Goal: Transaction & Acquisition: Obtain resource

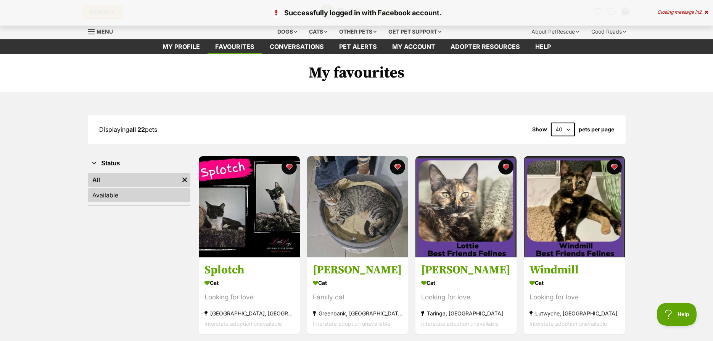
click at [150, 201] on link "Available" at bounding box center [139, 195] width 103 height 14
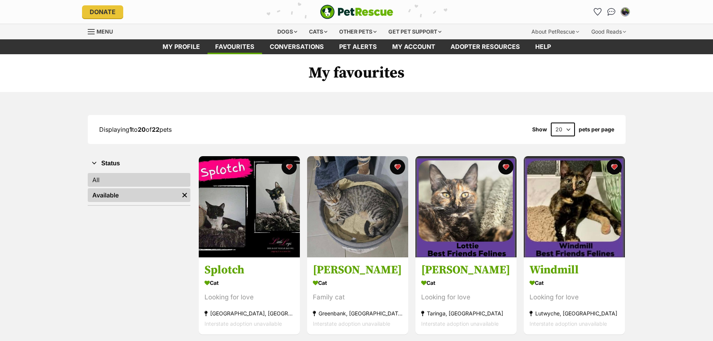
click at [143, 181] on link "All" at bounding box center [139, 180] width 103 height 14
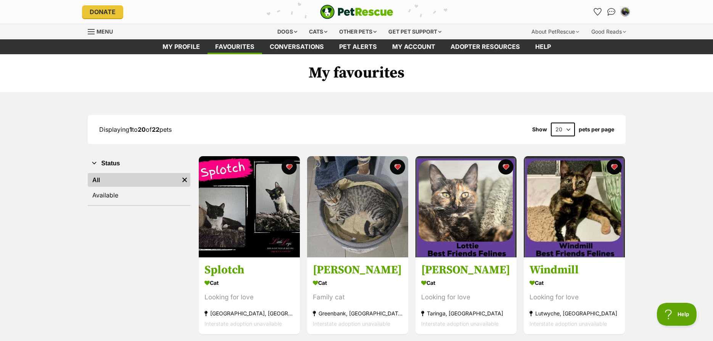
click at [551, 123] on select "20 40 60" at bounding box center [563, 130] width 24 height 14
select select "40"
click option "40" at bounding box center [0, 0] width 0 height 0
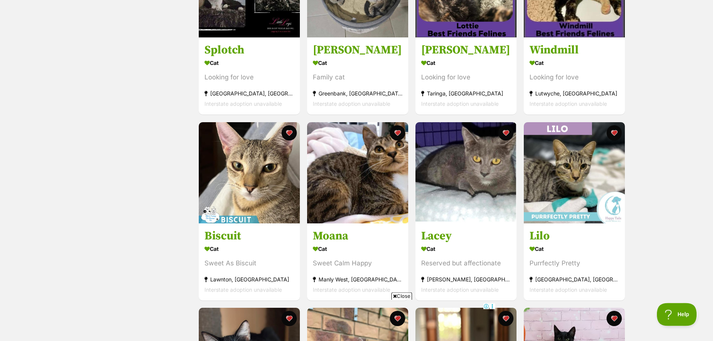
scroll to position [234, 0]
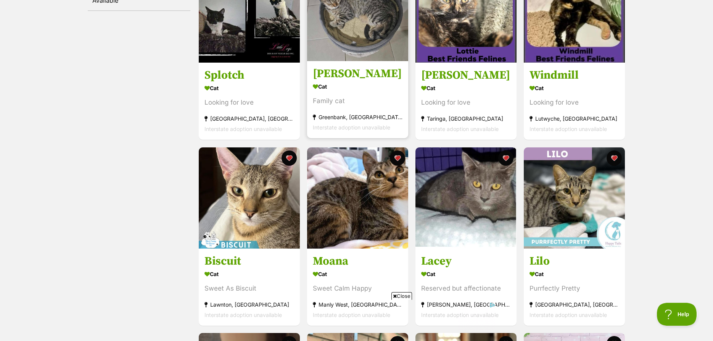
scroll to position [0, 0]
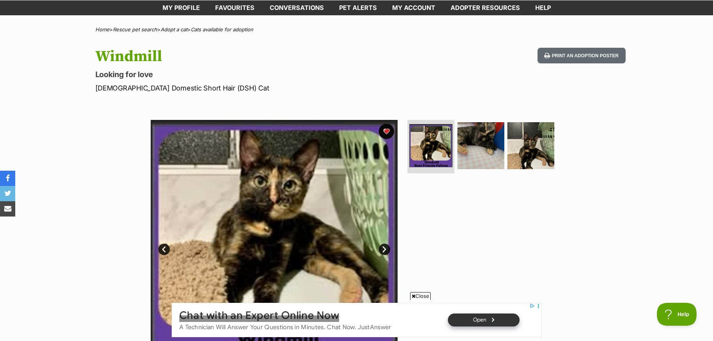
click at [385, 248] on link "Next" at bounding box center [384, 248] width 11 height 11
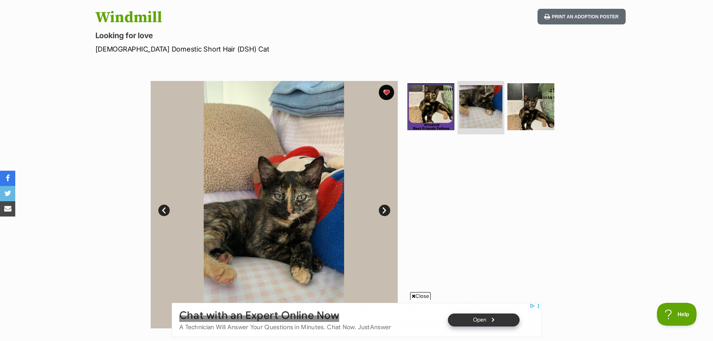
click at [384, 210] on link "Next" at bounding box center [384, 210] width 11 height 11
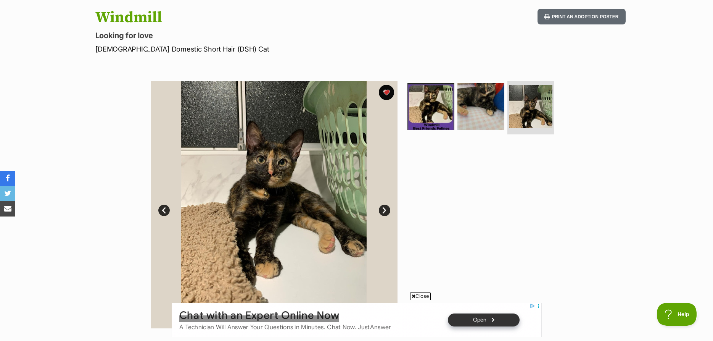
click at [166, 207] on link "Prev" at bounding box center [163, 210] width 11 height 11
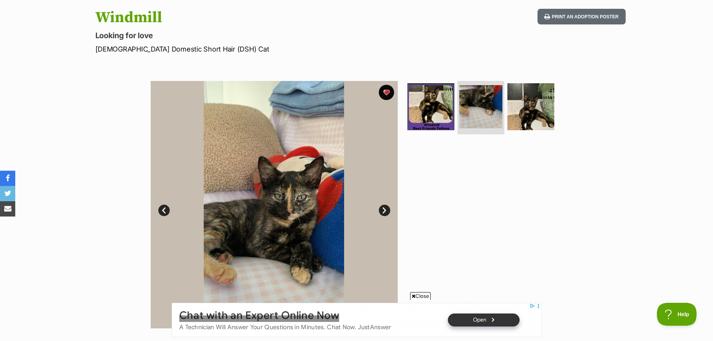
click at [161, 211] on link "Prev" at bounding box center [163, 210] width 11 height 11
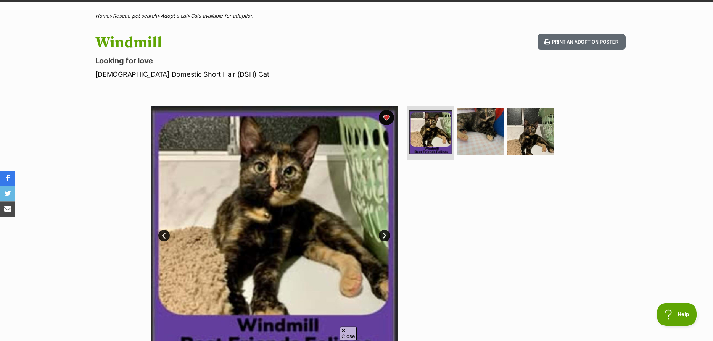
scroll to position [39, 0]
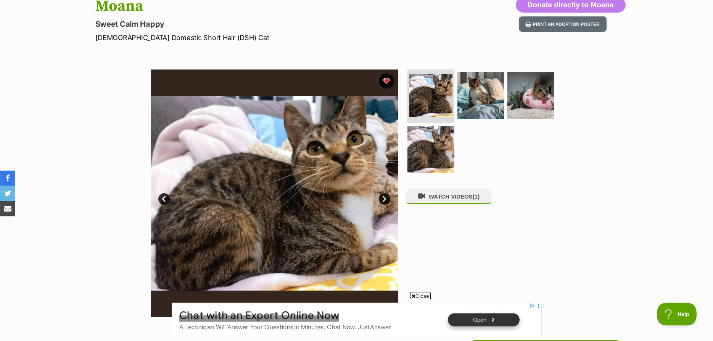
scroll to position [78, 0]
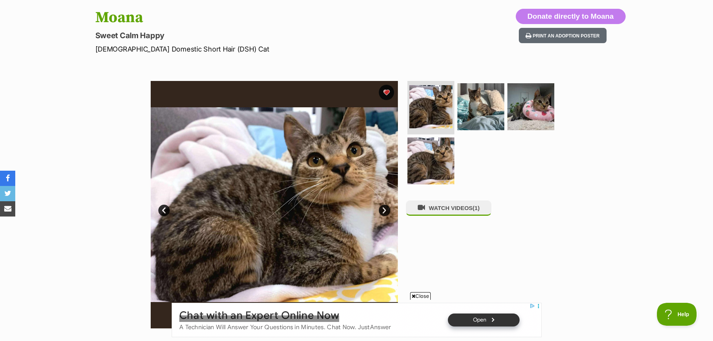
click at [382, 211] on link "Next" at bounding box center [384, 210] width 11 height 11
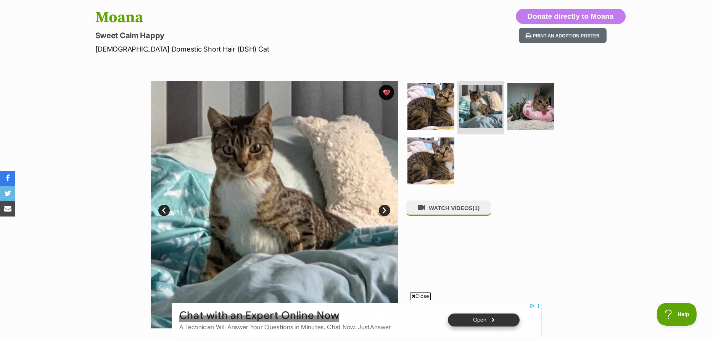
click at [382, 211] on link "Next" at bounding box center [384, 210] width 11 height 11
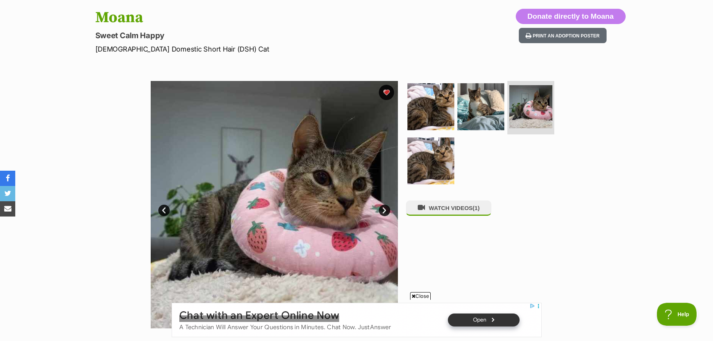
click at [382, 211] on link "Next" at bounding box center [384, 210] width 11 height 11
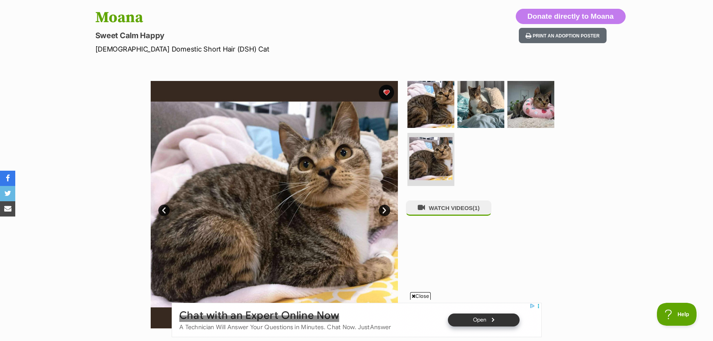
click at [382, 211] on link "Next" at bounding box center [384, 210] width 11 height 11
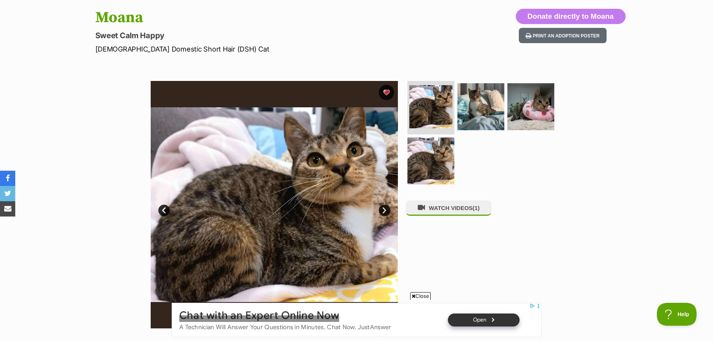
click at [384, 211] on link "Next" at bounding box center [384, 210] width 11 height 11
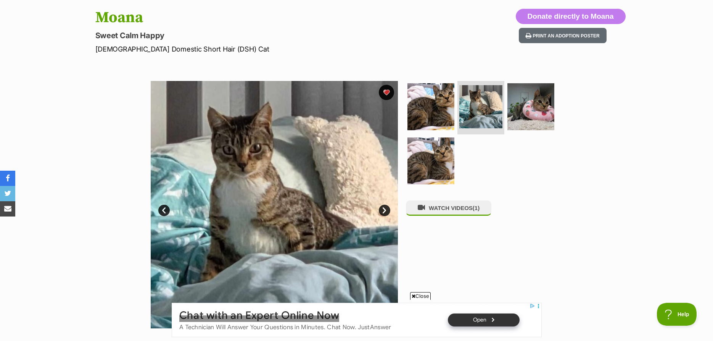
click at [385, 208] on link "Next" at bounding box center [384, 210] width 11 height 11
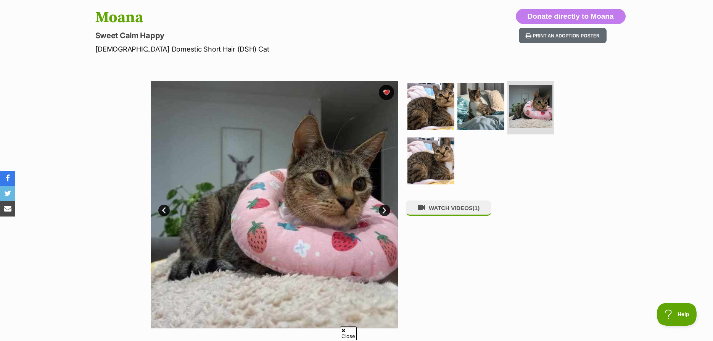
click at [385, 208] on link "Next" at bounding box center [384, 210] width 11 height 11
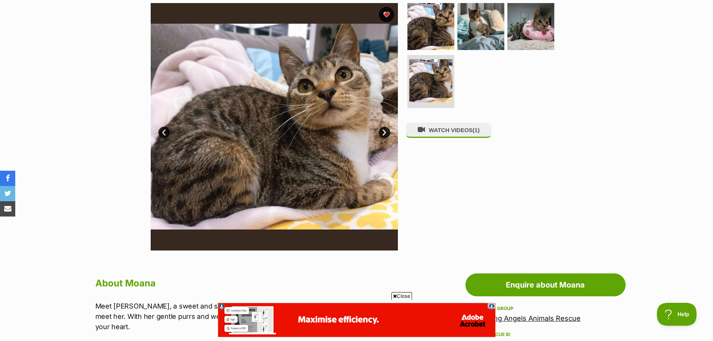
scroll to position [0, 0]
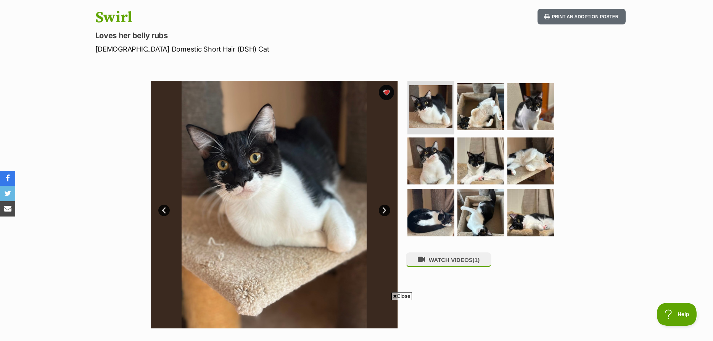
click at [384, 211] on link "Next" at bounding box center [384, 210] width 11 height 11
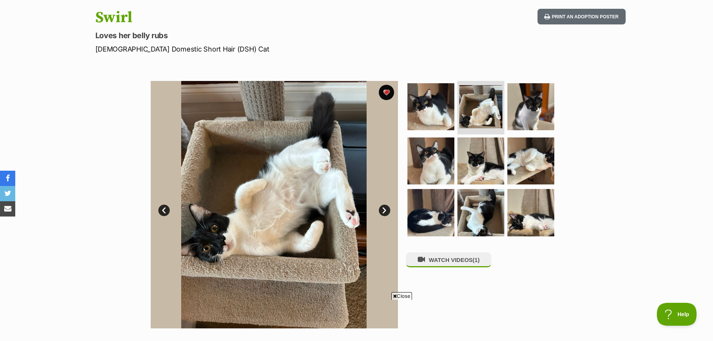
click at [384, 211] on link "Next" at bounding box center [384, 210] width 11 height 11
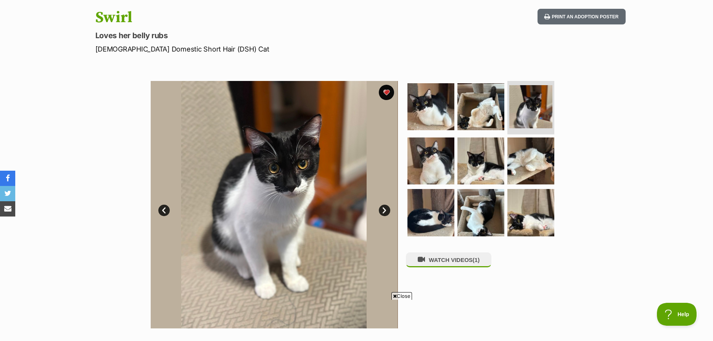
click at [384, 211] on link "Next" at bounding box center [384, 210] width 11 height 11
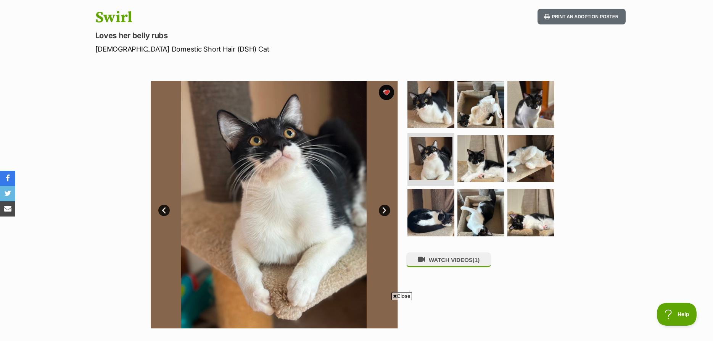
click at [384, 211] on link "Next" at bounding box center [384, 210] width 11 height 11
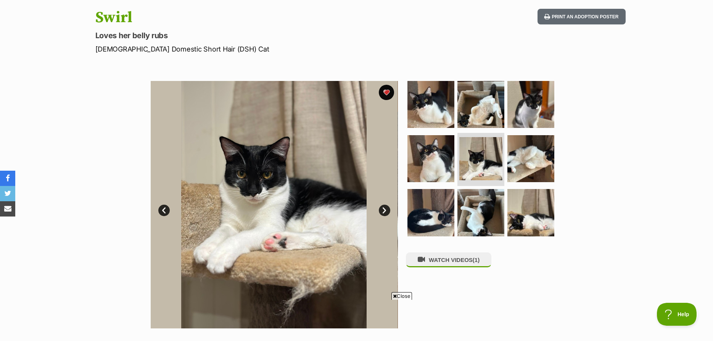
click at [384, 211] on link "Next" at bounding box center [384, 210] width 11 height 11
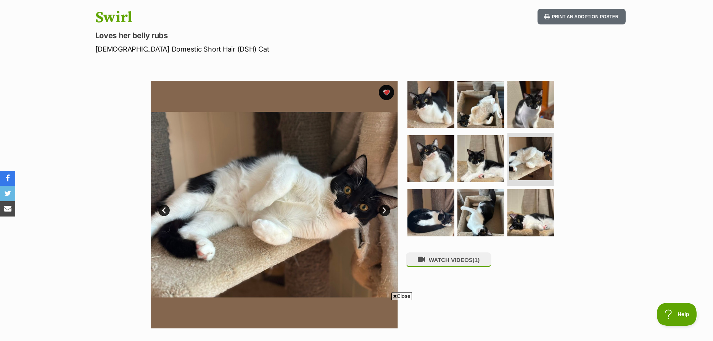
click at [384, 211] on link "Next" at bounding box center [384, 210] width 11 height 11
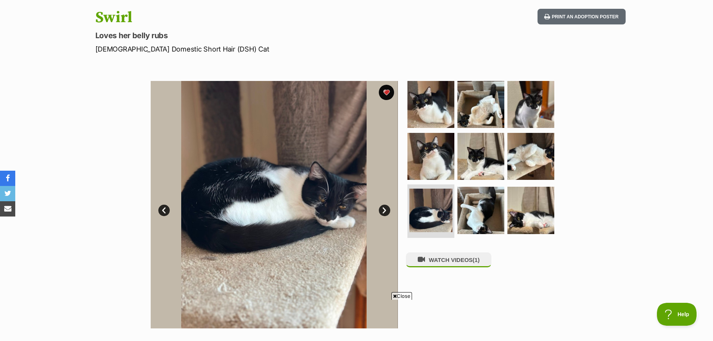
click at [384, 211] on link "Next" at bounding box center [384, 210] width 11 height 11
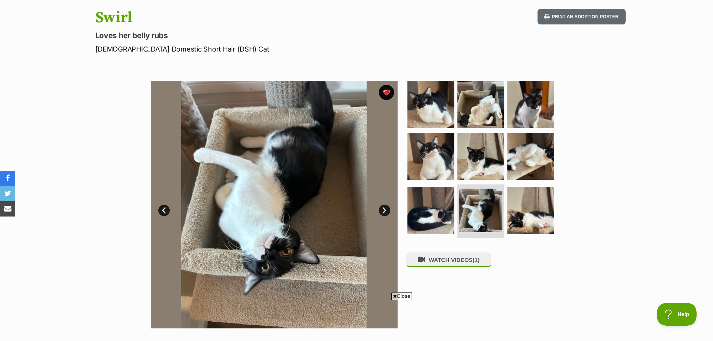
click at [384, 211] on link "Next" at bounding box center [384, 210] width 11 height 11
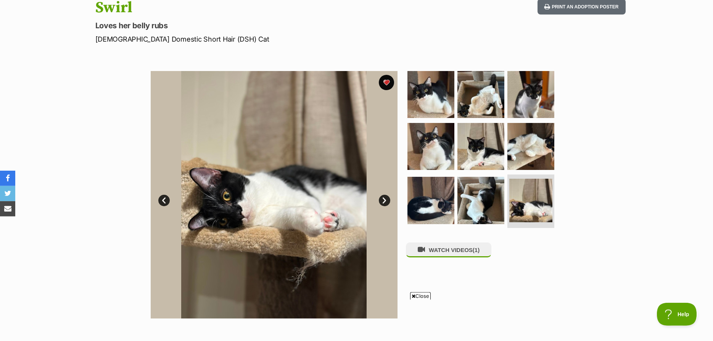
scroll to position [78, 0]
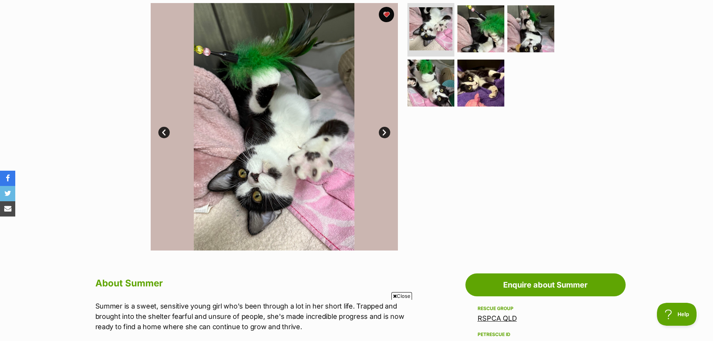
click at [379, 131] on img at bounding box center [274, 126] width 247 height 247
click at [384, 131] on link "Next" at bounding box center [384, 132] width 11 height 11
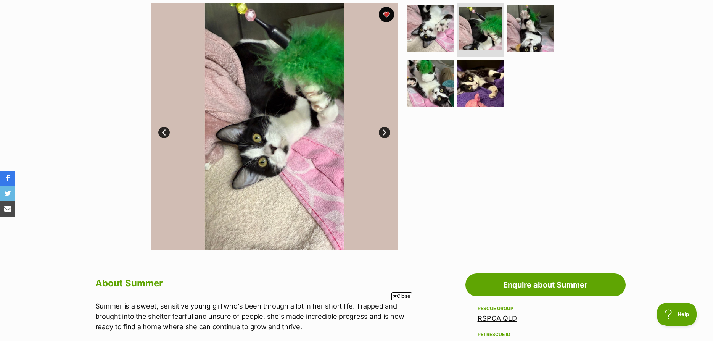
click at [384, 131] on link "Next" at bounding box center [384, 132] width 11 height 11
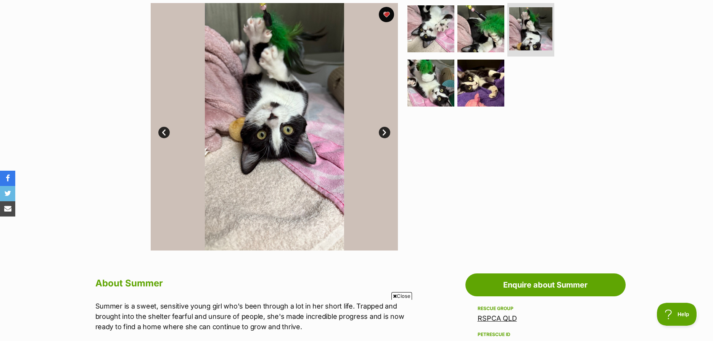
click at [384, 131] on link "Next" at bounding box center [384, 132] width 11 height 11
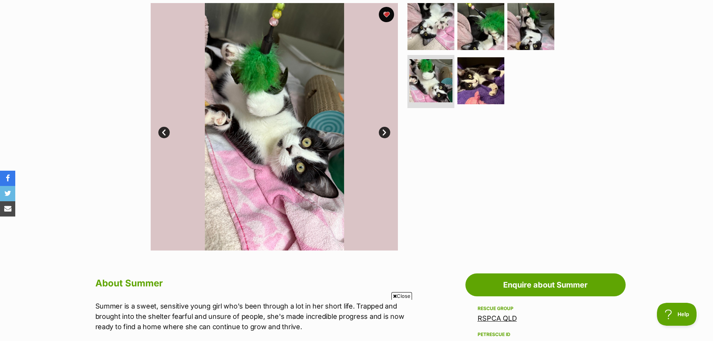
click at [384, 131] on link "Next" at bounding box center [384, 132] width 11 height 11
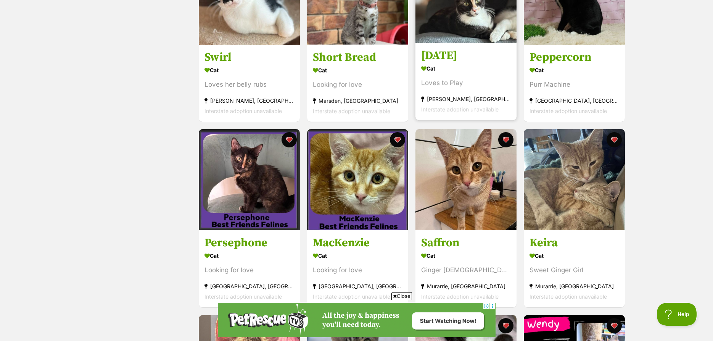
scroll to position [311, 0]
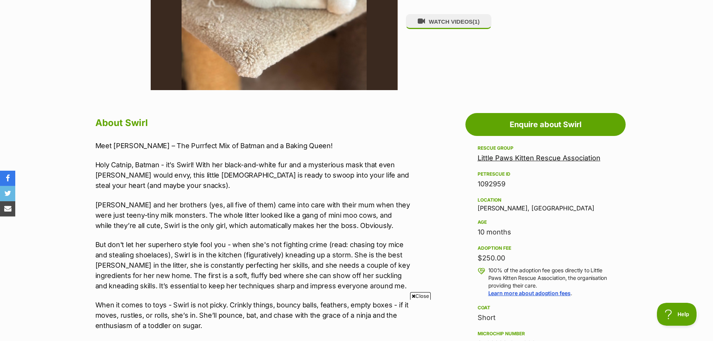
scroll to position [311, 0]
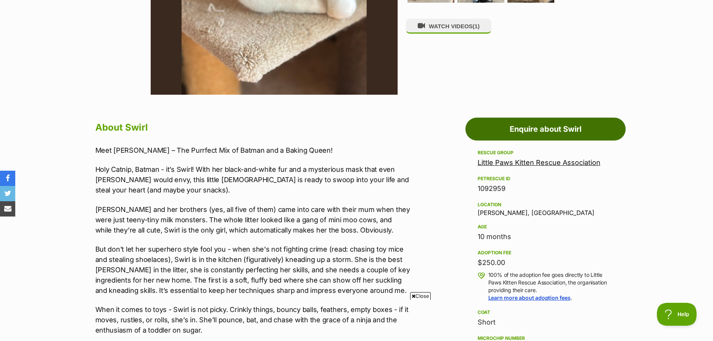
click at [561, 127] on link "Enquire about Swirl" at bounding box center [546, 129] width 160 height 23
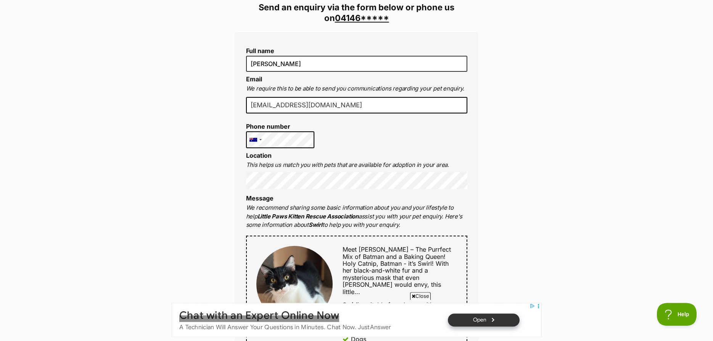
scroll to position [234, 0]
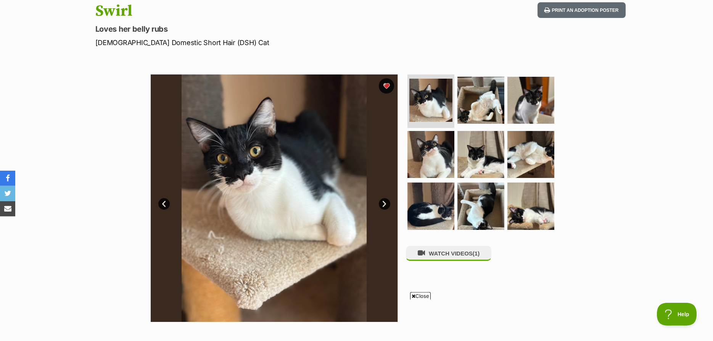
scroll to position [78, 0]
